Goal: Find contact information: Find contact information

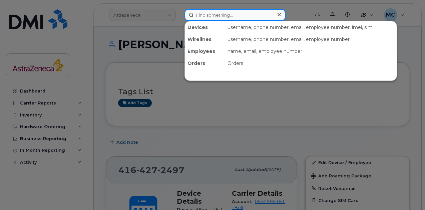
click at [231, 12] on input at bounding box center [234, 15] width 101 height 12
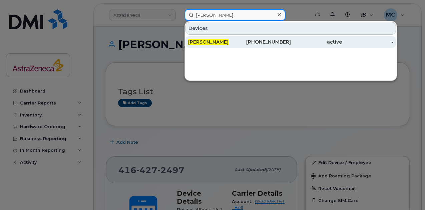
type input "[PERSON_NAME]"
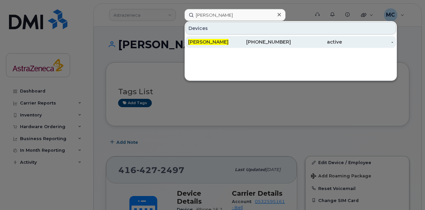
click at [229, 40] on div "[PERSON_NAME]" at bounding box center [213, 42] width 51 height 7
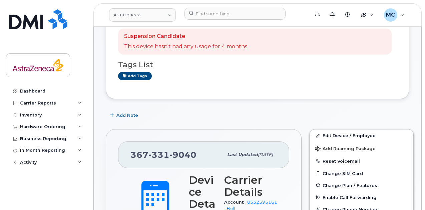
scroll to position [100, 0]
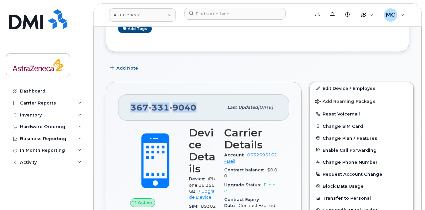
drag, startPoint x: 195, startPoint y: 106, endPoint x: 129, endPoint y: 107, distance: 66.6
click at [129, 107] on div "[PHONE_NUMBER] Last updated [DATE]" at bounding box center [203, 107] width 171 height 27
copy span "[PHONE_NUMBER]"
